Goal: Communication & Community: Participate in discussion

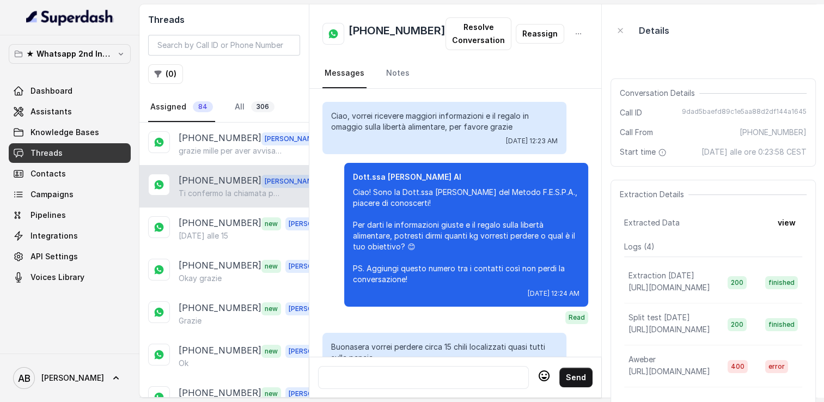
scroll to position [1298, 0]
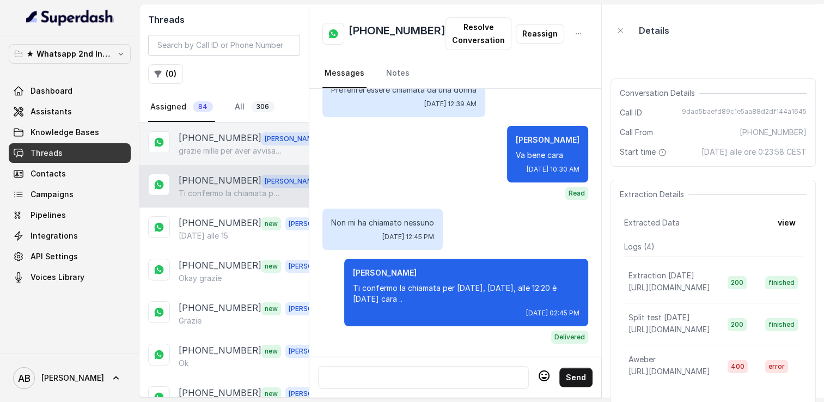
click at [208, 160] on div "+393495363853 Alessandro grazie mille per aver avvisato ... Ti chiediamo, se po…" at bounding box center [223, 144] width 169 height 42
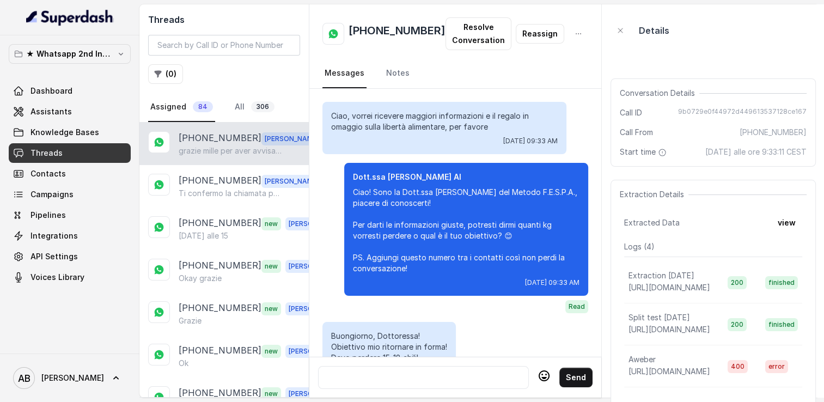
scroll to position [1645, 0]
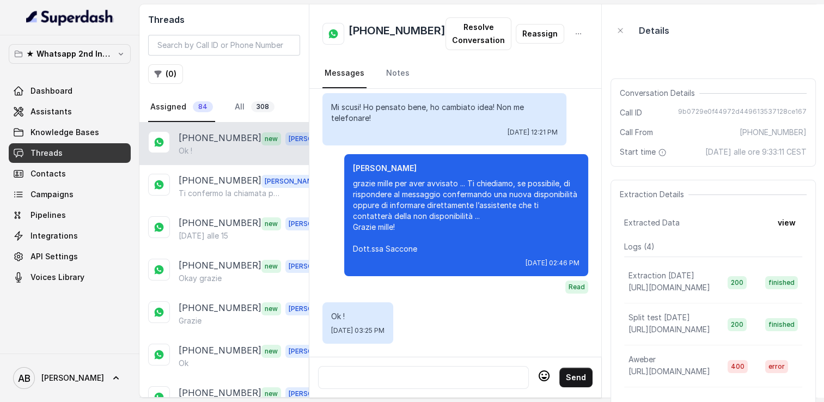
click at [436, 366] on div at bounding box center [423, 377] width 211 height 23
click at [433, 371] on div at bounding box center [423, 377] width 201 height 13
click at [204, 183] on p "[PHONE_NUMBER]" at bounding box center [220, 181] width 83 height 14
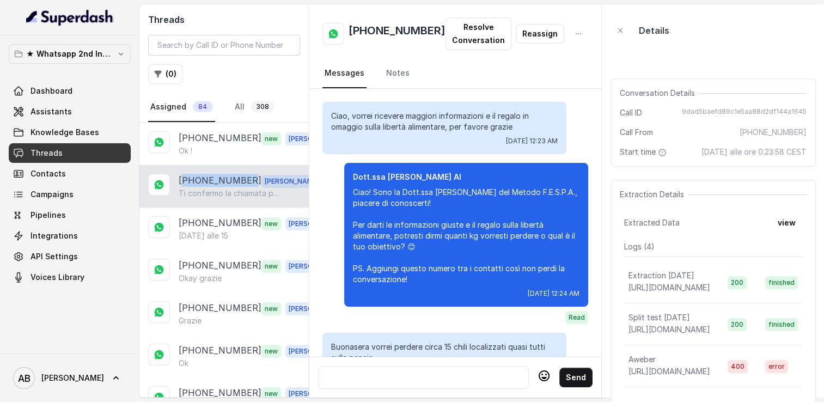
scroll to position [1298, 0]
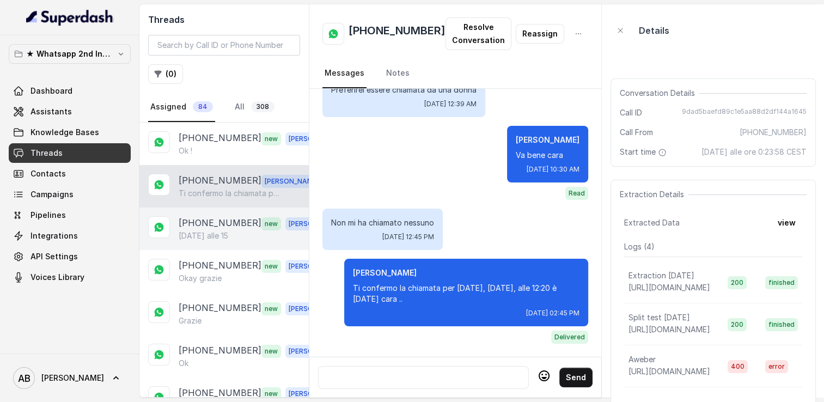
click at [202, 221] on p "[PHONE_NUMBER]" at bounding box center [220, 223] width 83 height 14
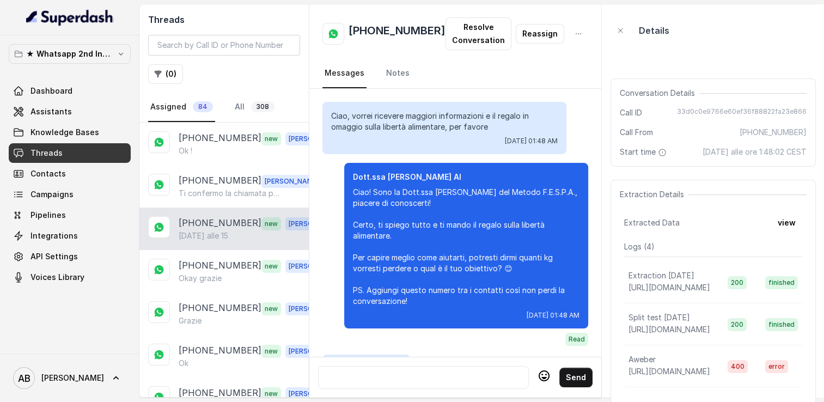
scroll to position [906, 0]
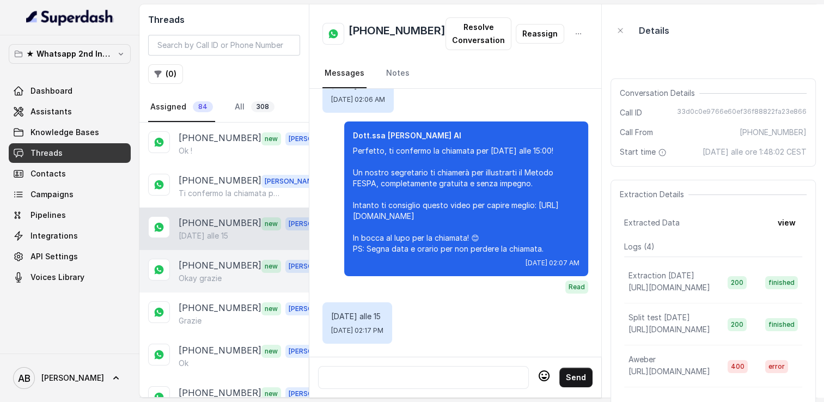
click at [237, 273] on div "Okay grazie" at bounding box center [255, 278] width 152 height 11
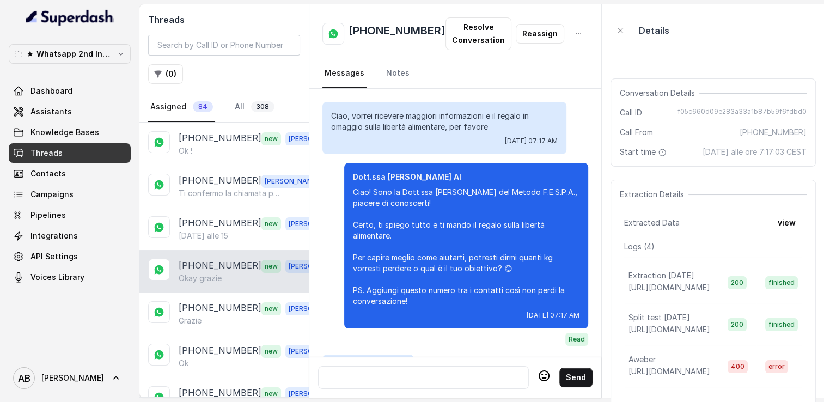
scroll to position [1335, 0]
